Goal: Task Accomplishment & Management: Use online tool/utility

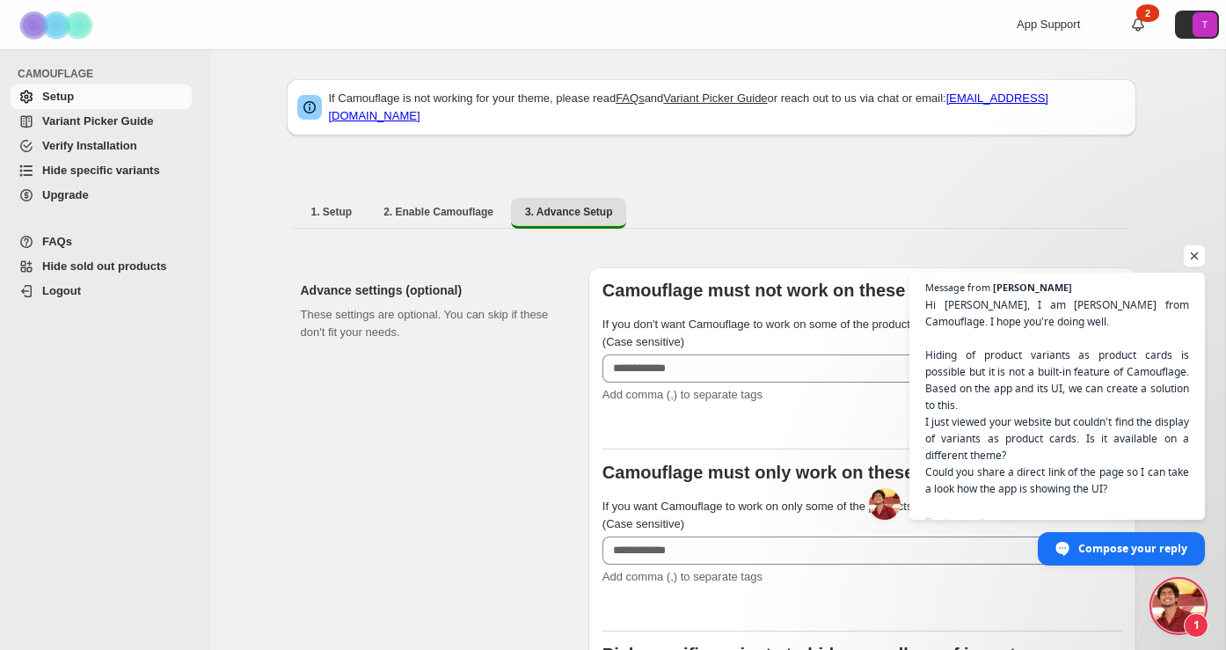
click at [1191, 258] on span "Open chat" at bounding box center [1194, 256] width 22 height 22
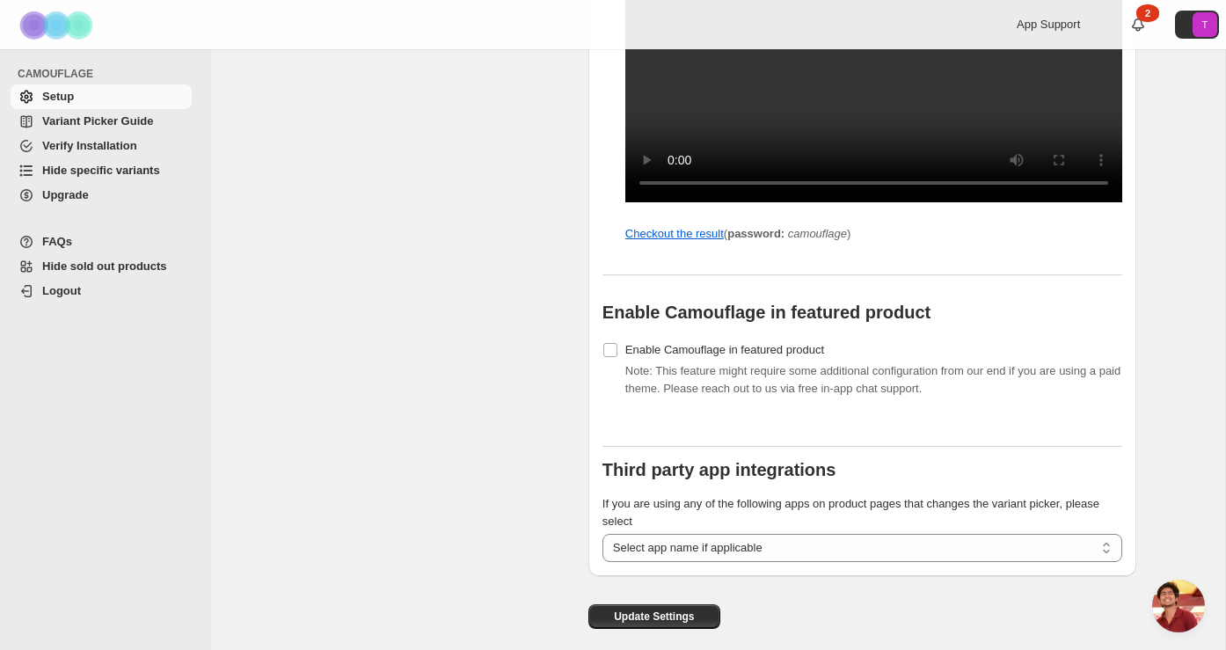
scroll to position [1700, 0]
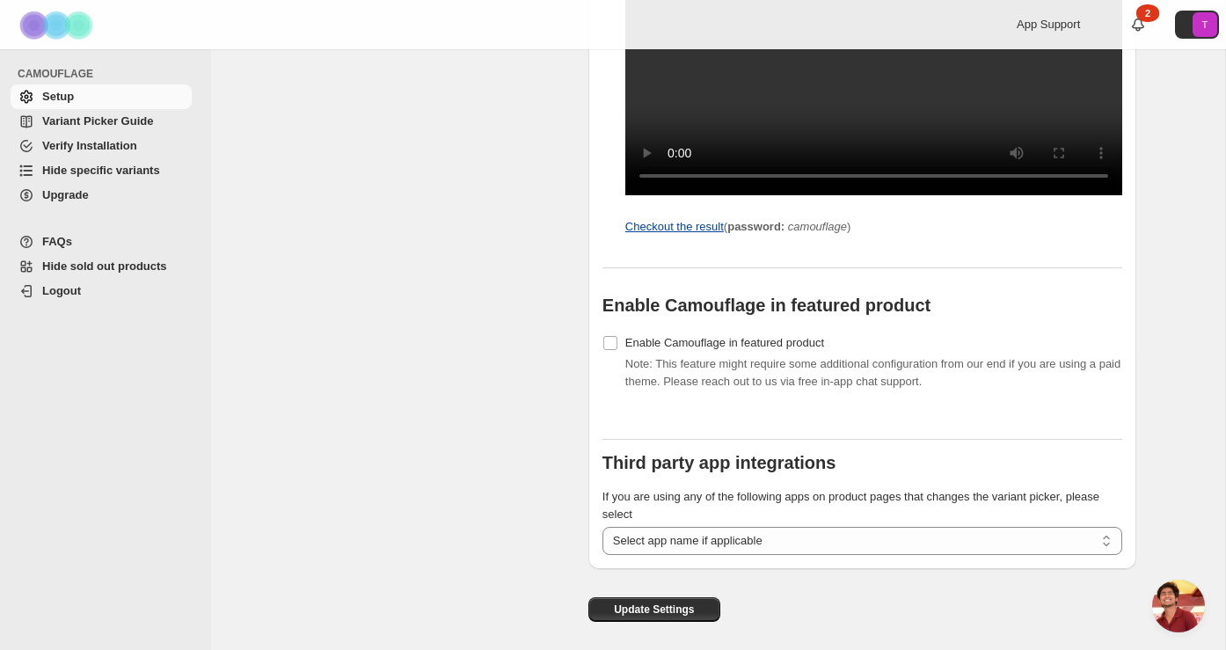
click at [703, 233] on link "Checkout the result" at bounding box center [674, 226] width 98 height 13
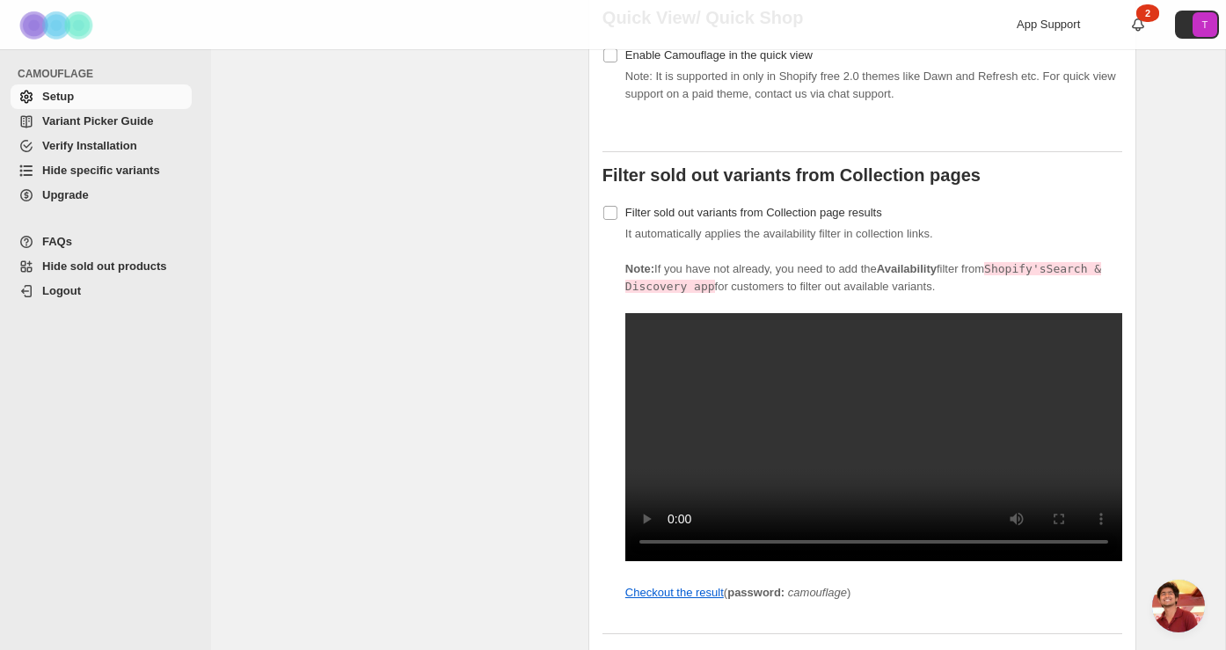
scroll to position [1328, 0]
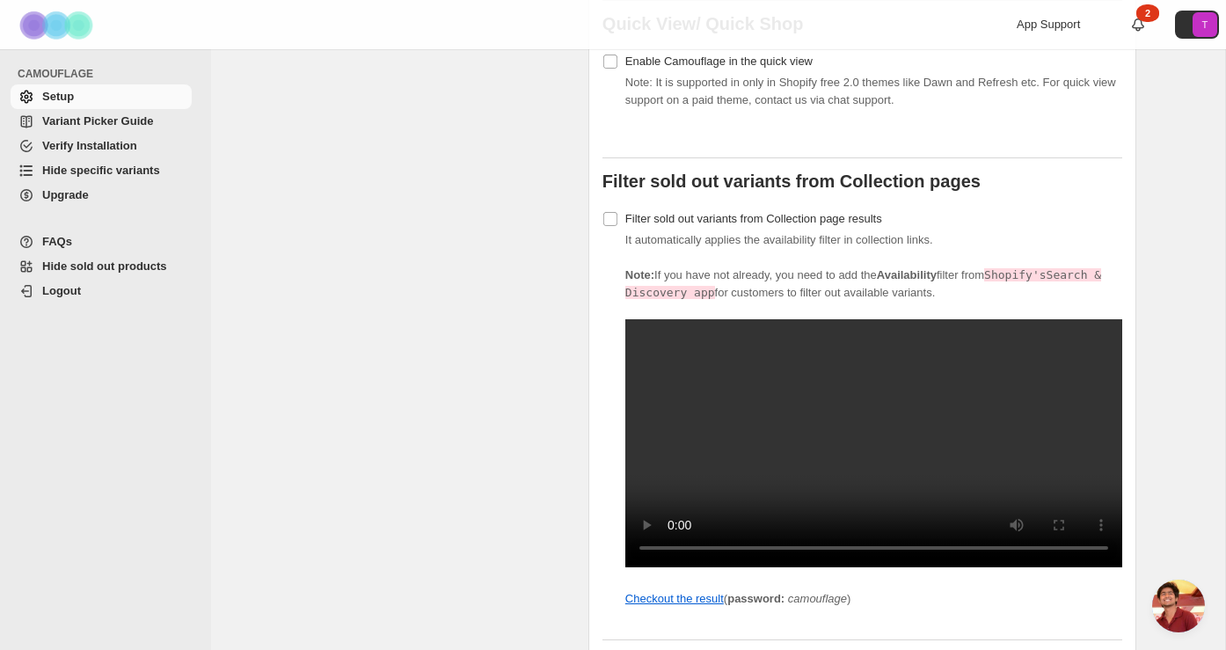
click at [645, 324] on video at bounding box center [873, 443] width 497 height 248
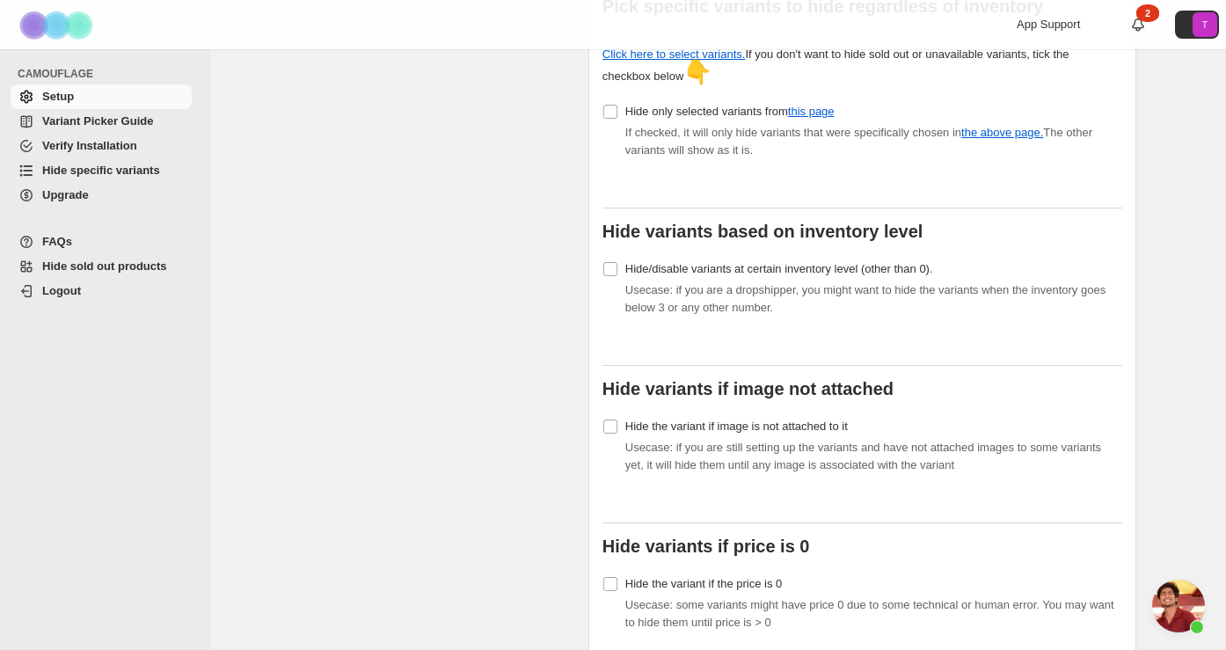
scroll to position [638, 0]
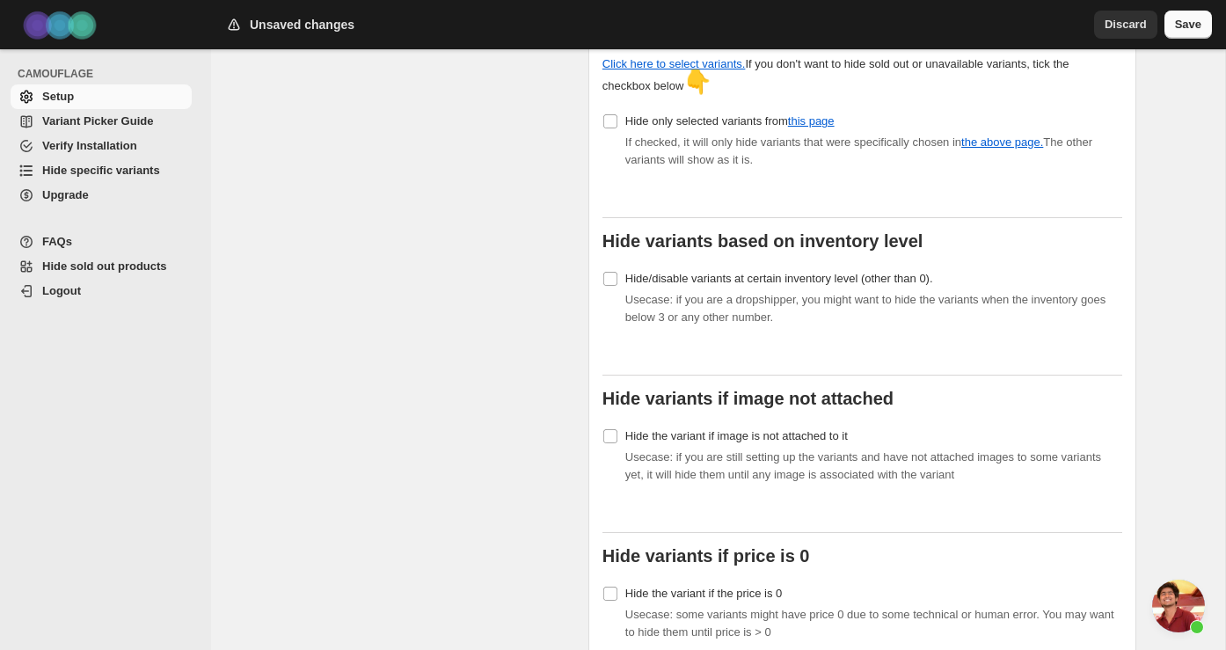
click at [1178, 29] on span "Save" at bounding box center [1188, 25] width 26 height 18
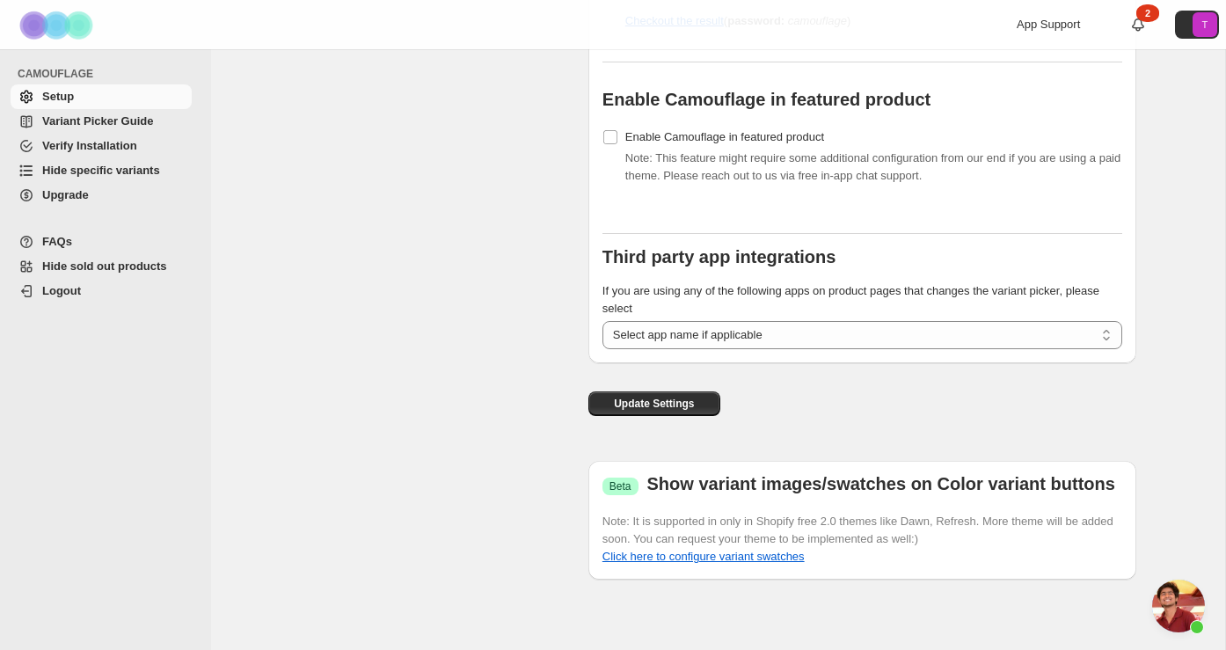
scroll to position [1870, 0]
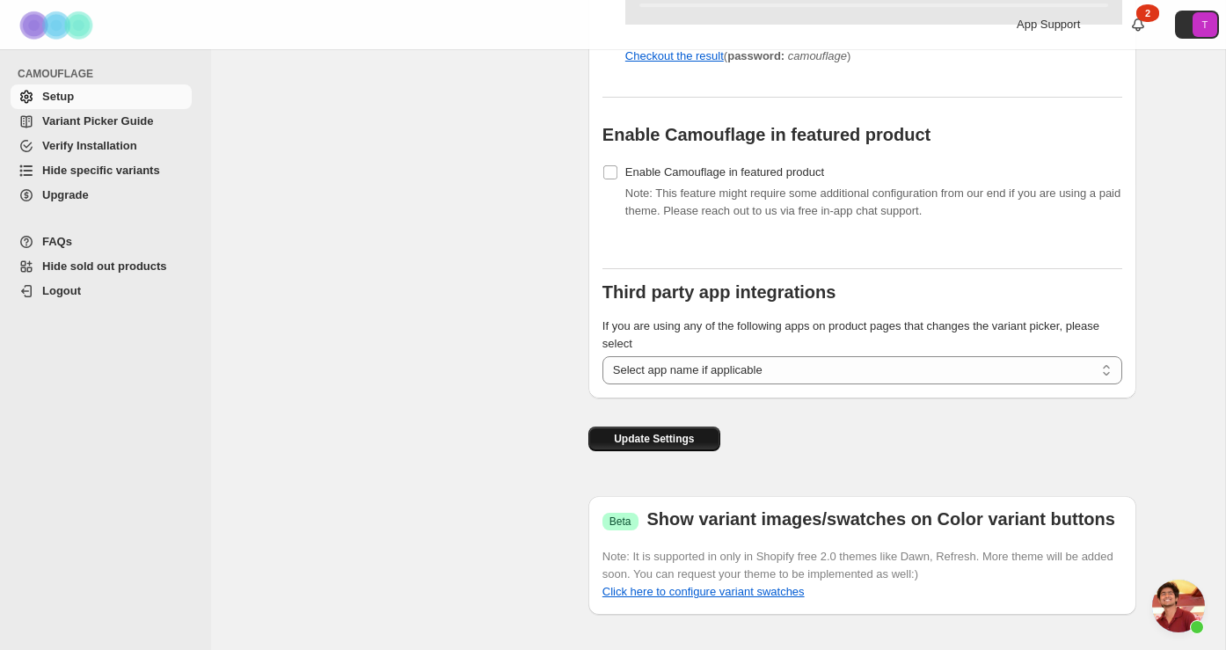
click at [669, 446] on span "Update Settings" at bounding box center [654, 439] width 80 height 14
